Goal: Use online tool/utility: Utilize a website feature to perform a specific function

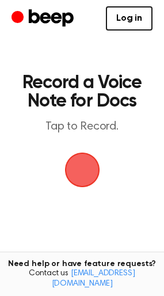
click at [76, 167] on span "button" at bounding box center [82, 170] width 35 height 35
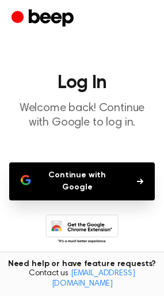
click at [85, 179] on button "Continue with Google" at bounding box center [82, 182] width 146 height 38
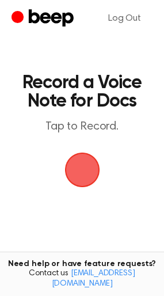
click at [87, 164] on span "button" at bounding box center [81, 170] width 37 height 37
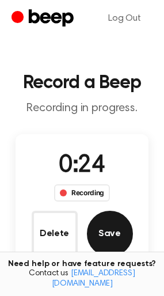
click at [109, 234] on button "Save" at bounding box center [110, 234] width 46 height 46
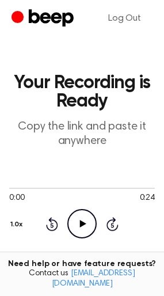
click at [84, 225] on icon at bounding box center [83, 223] width 6 height 7
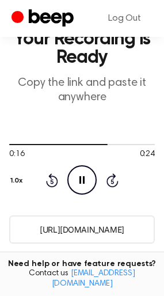
scroll to position [40, 0]
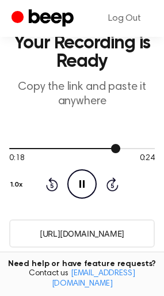
click at [137, 147] on div at bounding box center [82, 148] width 146 height 9
drag, startPoint x: 137, startPoint y: 147, endPoint x: 154, endPoint y: 146, distance: 17.3
click at [154, 146] on div at bounding box center [82, 148] width 146 height 9
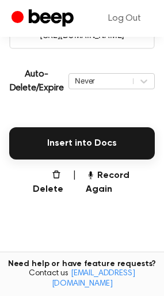
scroll to position [236, 0]
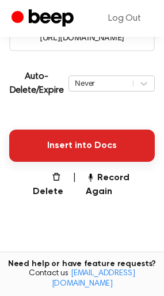
click at [92, 146] on button "Insert into Docs" at bounding box center [82, 146] width 146 height 32
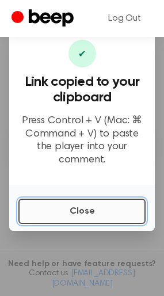
click at [70, 208] on button "Close" at bounding box center [81, 211] width 127 height 25
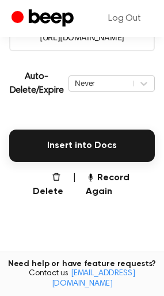
drag, startPoint x: 33, startPoint y: 144, endPoint x: -182, endPoint y: 164, distance: 216.1
click at [0, 164] on html "Log Out Your Recording is Ready Copy the link and paste it anywhere 0:24 0:24 Y…" at bounding box center [82, 77] width 164 height 627
click at [48, 174] on button "Delete" at bounding box center [43, 185] width 40 height 28
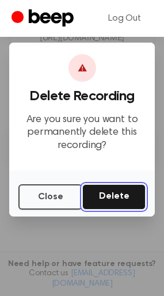
click at [107, 189] on button "Delete" at bounding box center [113, 197] width 63 height 25
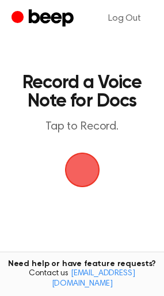
click at [88, 172] on span "button" at bounding box center [82, 170] width 43 height 43
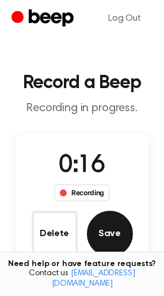
click at [114, 228] on button "Save" at bounding box center [110, 234] width 46 height 46
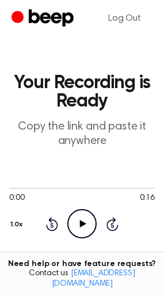
click at [72, 223] on icon "Play Audio" at bounding box center [81, 223] width 29 height 29
click at [99, 188] on div at bounding box center [82, 188] width 146 height 1
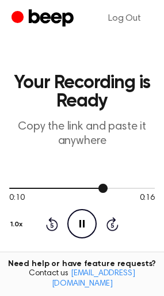
click at [127, 185] on div at bounding box center [82, 187] width 146 height 9
click at [77, 222] on icon "Pause Audio" at bounding box center [81, 223] width 29 height 29
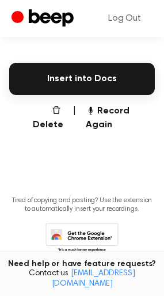
scroll to position [317, 0]
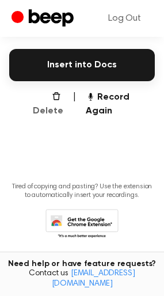
click at [51, 97] on button "Delete" at bounding box center [43, 105] width 40 height 28
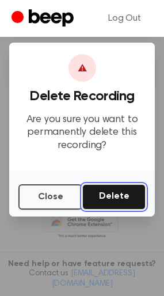
click at [106, 200] on button "Delete" at bounding box center [113, 197] width 63 height 25
